Goal: Transaction & Acquisition: Purchase product/service

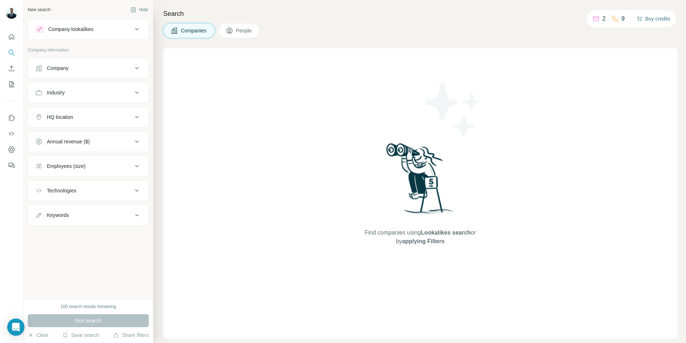
click at [654, 20] on button "Buy credits" at bounding box center [654, 19] width 34 height 10
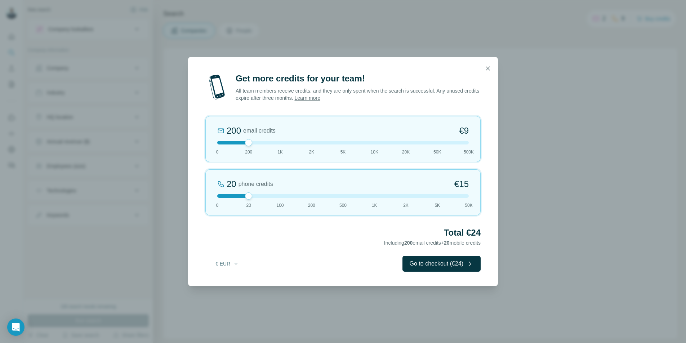
click at [277, 142] on div at bounding box center [343, 143] width 252 height 4
click at [232, 263] on button "€ EUR" at bounding box center [227, 263] width 34 height 13
click at [223, 282] on span "$ USD" at bounding box center [219, 279] width 15 height 7
click at [225, 268] on button "$ USD" at bounding box center [227, 263] width 34 height 13
click at [223, 292] on span "€ EUR" at bounding box center [219, 292] width 15 height 7
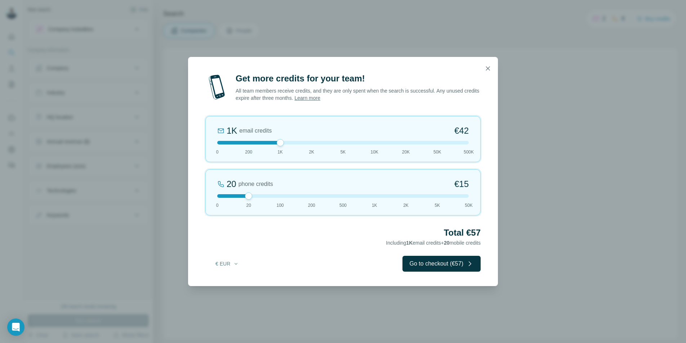
click at [282, 198] on div "20 phone credits €15 0 20 100 200 500 1K 2K 5K 50K" at bounding box center [342, 192] width 275 height 46
click at [424, 262] on button "Go to checkout (€114)" at bounding box center [439, 264] width 81 height 16
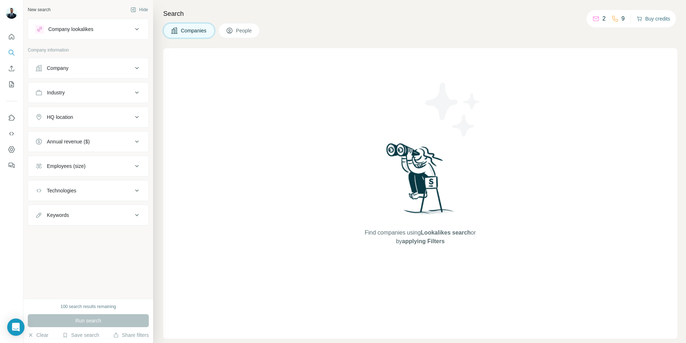
click at [639, 19] on icon "button" at bounding box center [640, 18] width 4 height 3
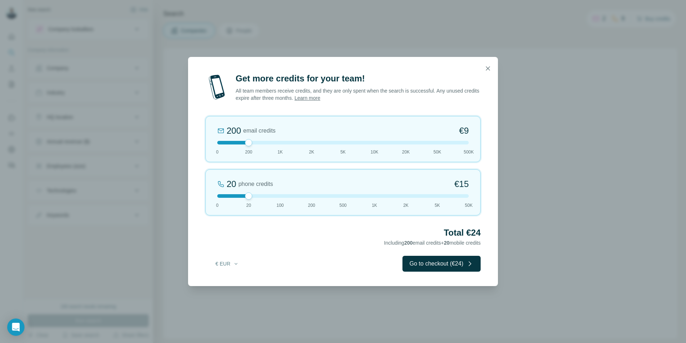
click at [278, 143] on div at bounding box center [343, 143] width 252 height 4
click at [451, 266] on button "Go to checkout (€57)" at bounding box center [442, 264] width 78 height 16
